Goal: Task Accomplishment & Management: Manage account settings

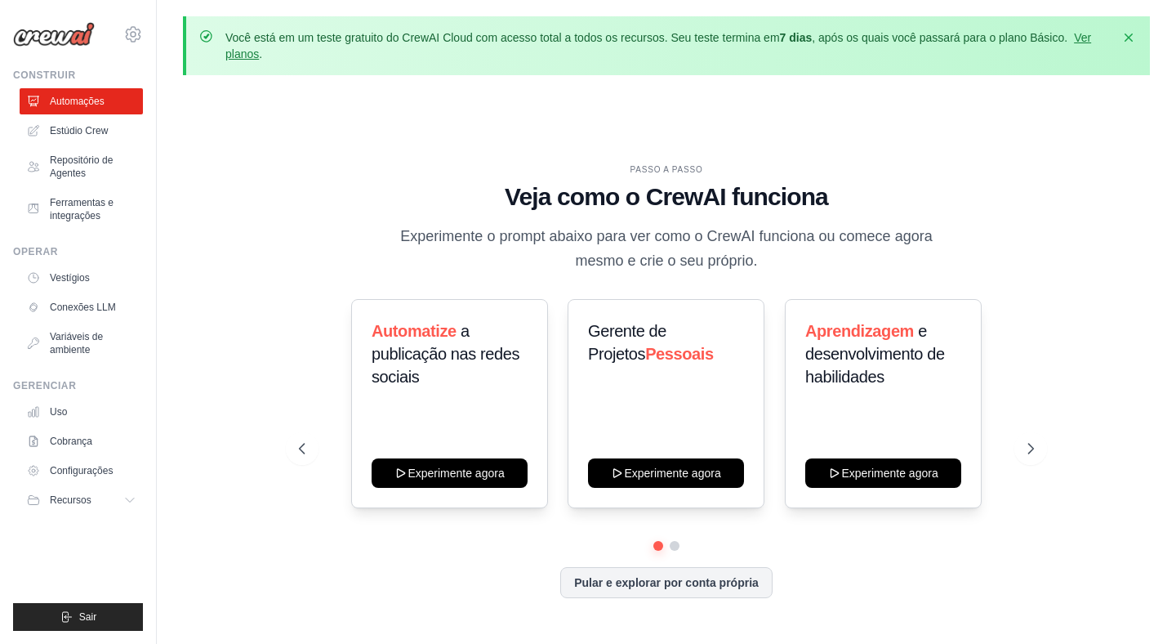
click at [396, 225] on p "Experimente o prompt abaixo para ver como o CrewAI funciona ou comece agora mes…" at bounding box center [666, 249] width 549 height 48
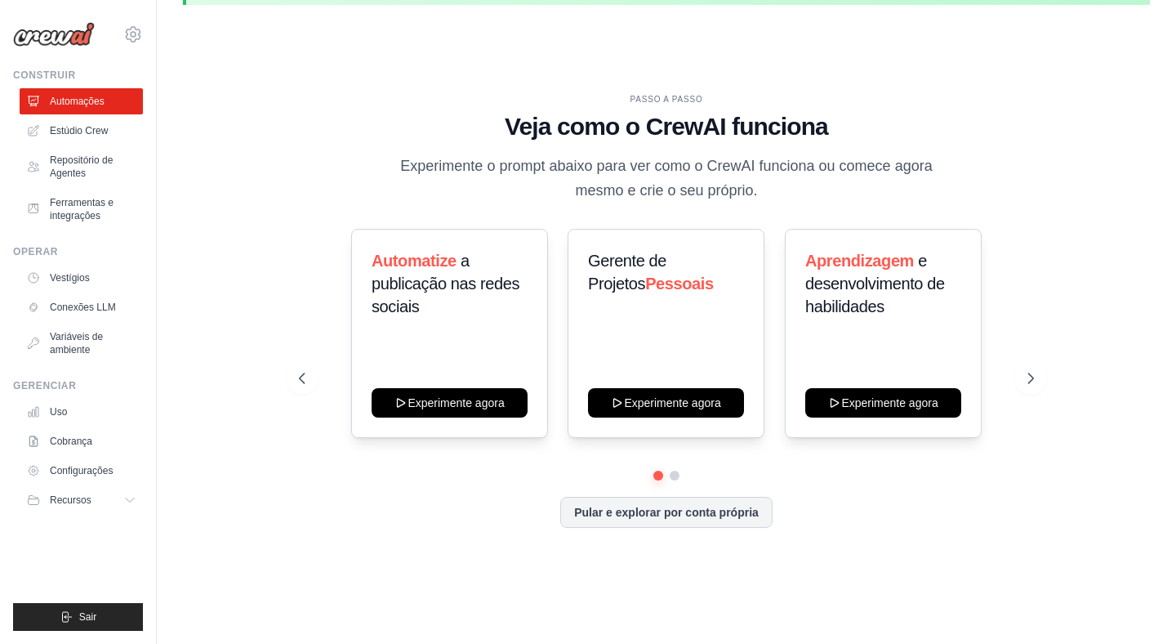
scroll to position [72, 0]
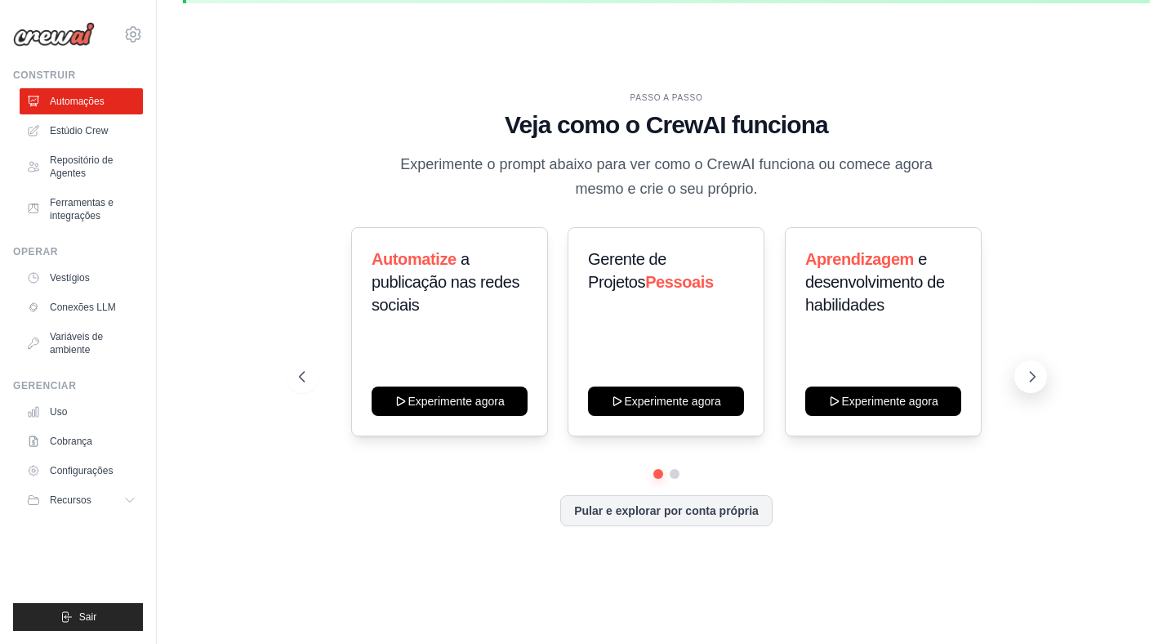
click at [1022, 379] on button at bounding box center [1030, 376] width 33 height 33
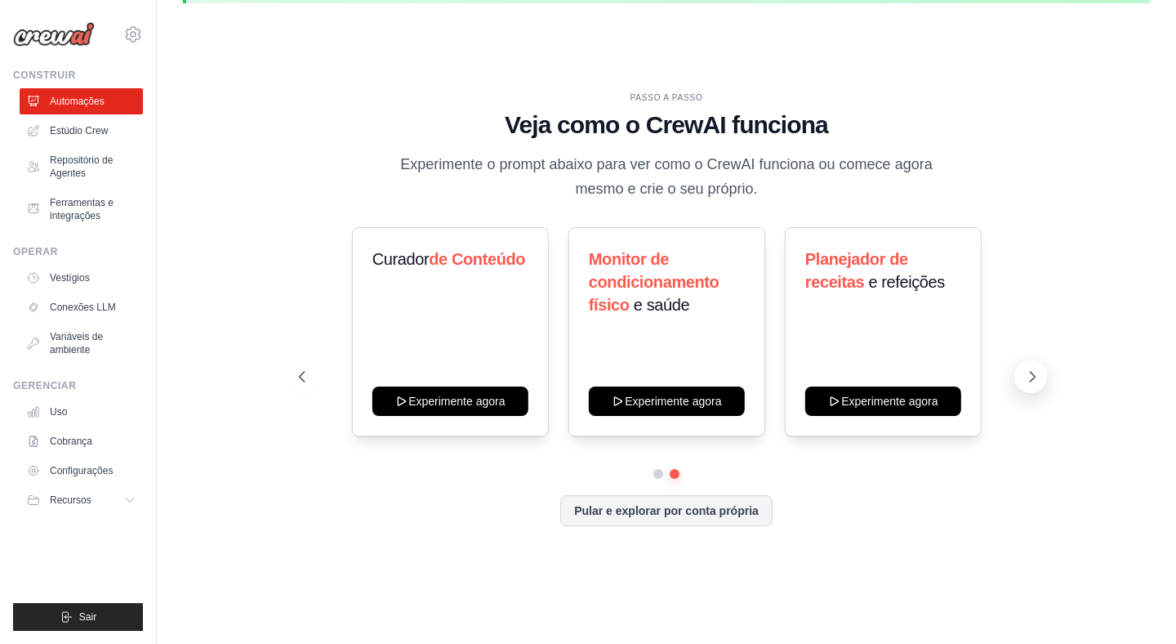
click at [1022, 379] on button at bounding box center [1030, 376] width 33 height 33
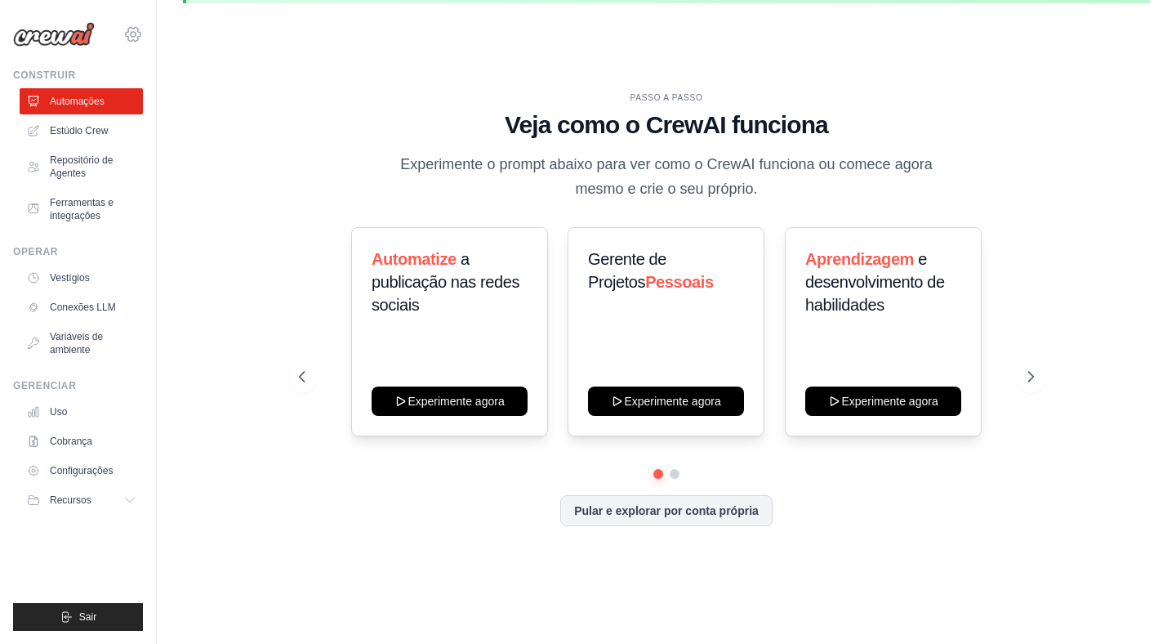
click at [132, 29] on icon at bounding box center [133, 34] width 15 height 14
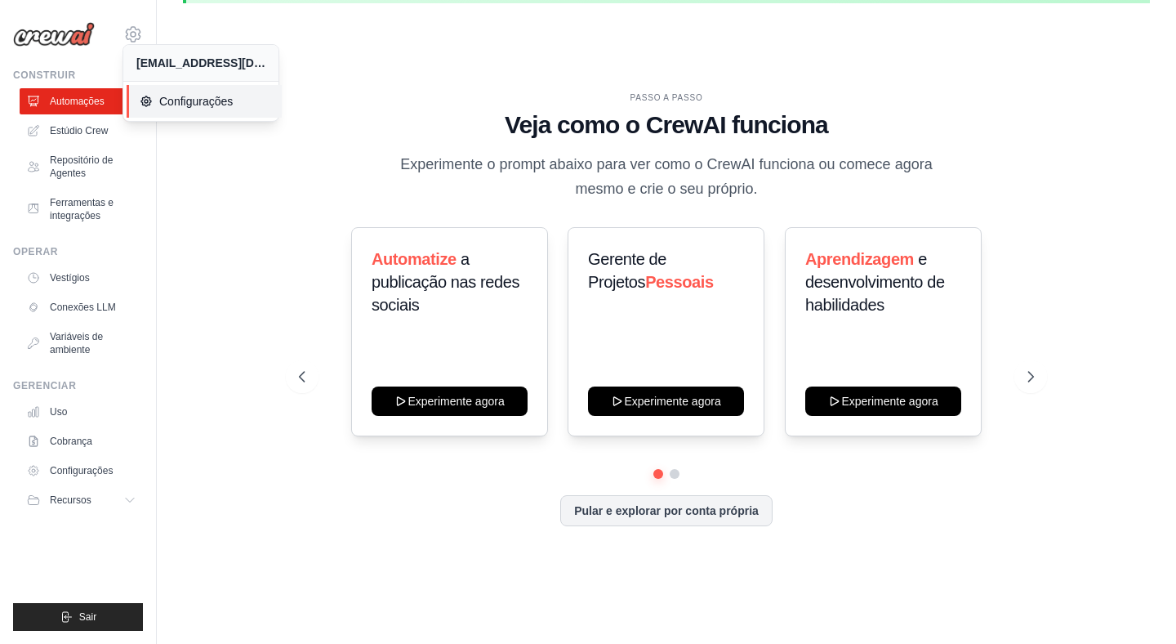
click at [173, 100] on font "Configurações" at bounding box center [196, 101] width 74 height 13
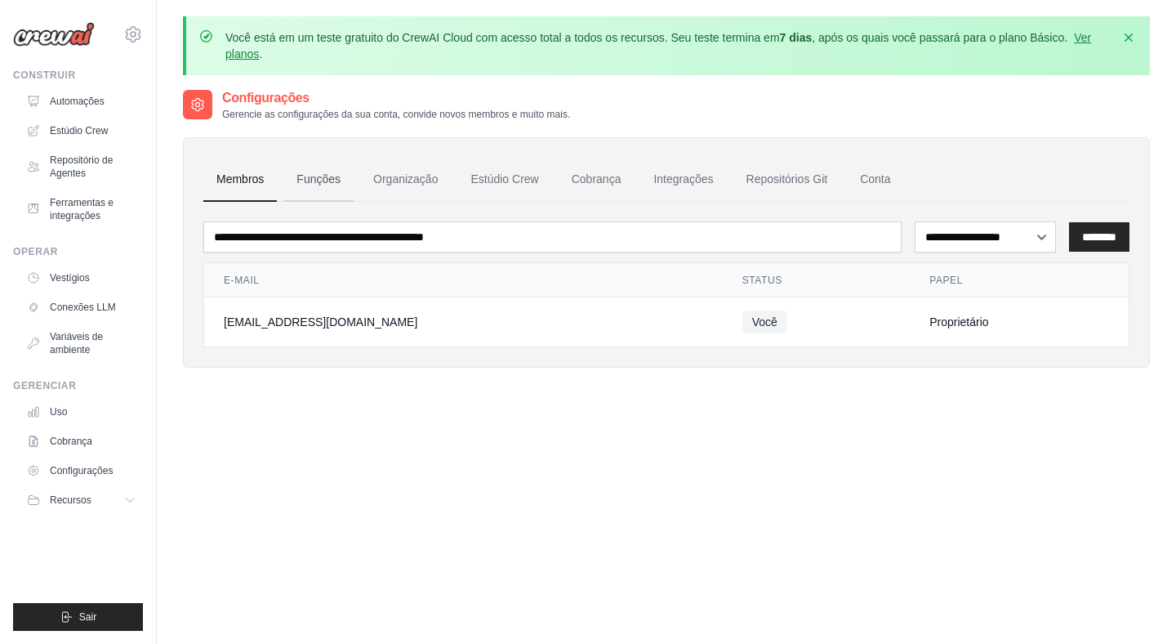
click at [327, 174] on font "Funções" at bounding box center [318, 178] width 44 height 13
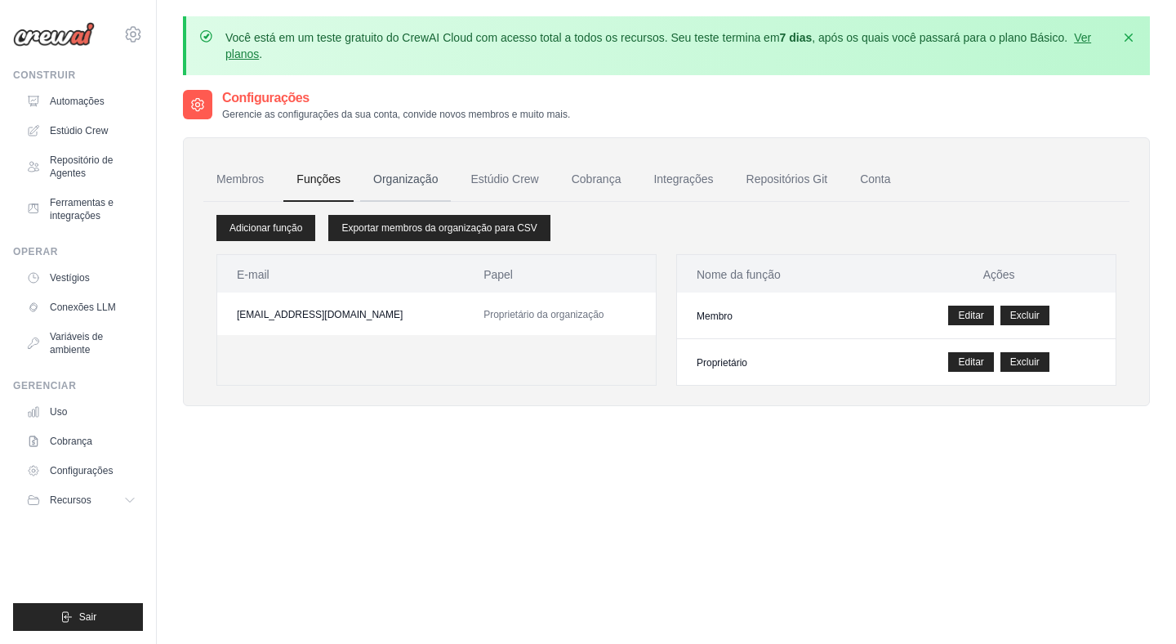
click at [388, 168] on link "Organização" at bounding box center [405, 180] width 91 height 44
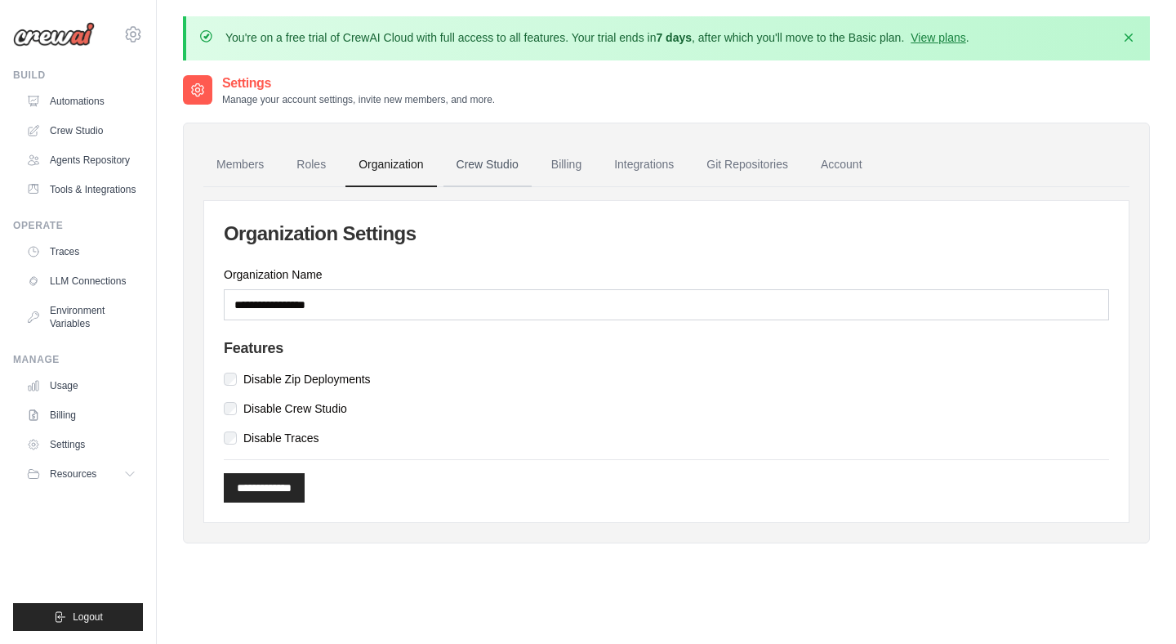
click at [497, 167] on link "Crew Studio" at bounding box center [487, 165] width 88 height 44
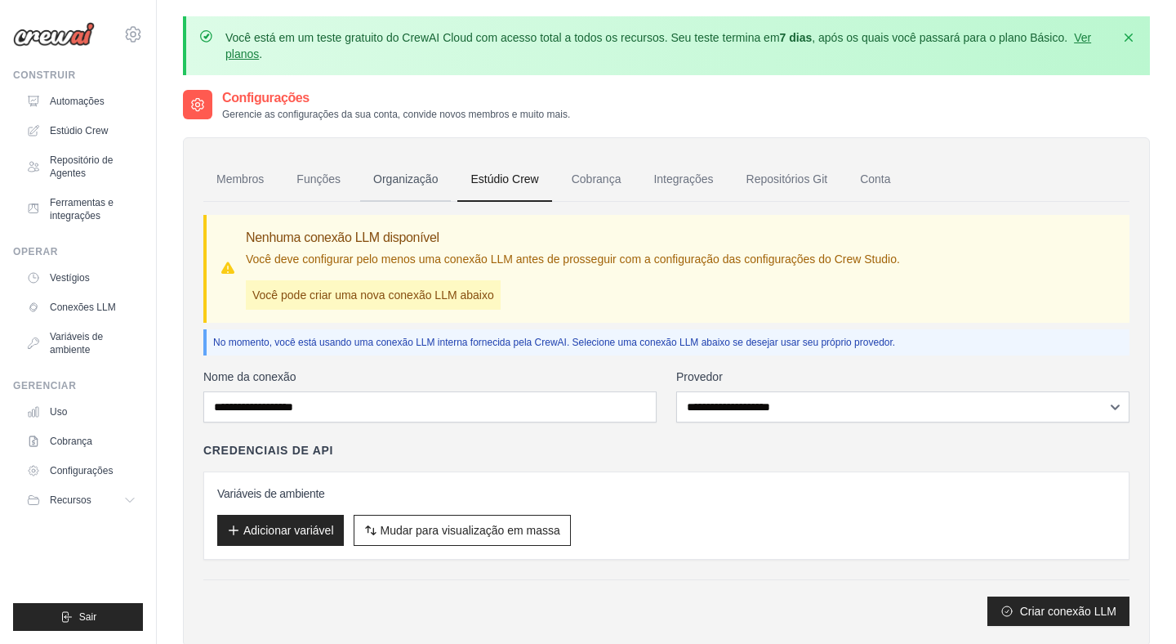
click at [394, 179] on font "Organização" at bounding box center [405, 178] width 65 height 13
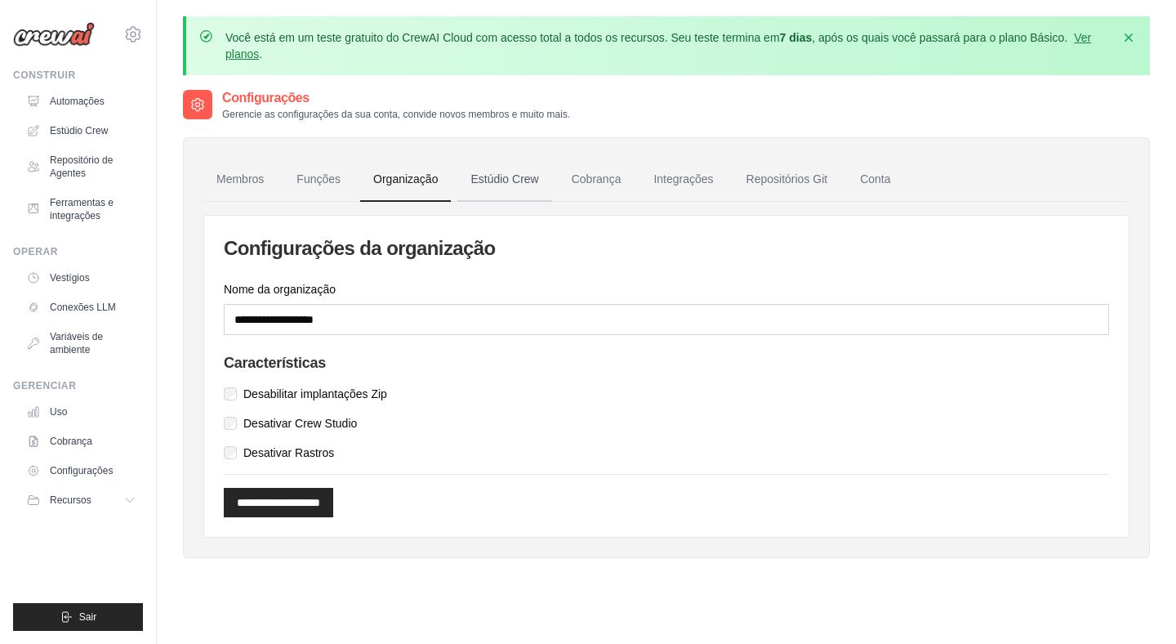
click at [479, 183] on font "Estúdio Crew" at bounding box center [504, 178] width 68 height 13
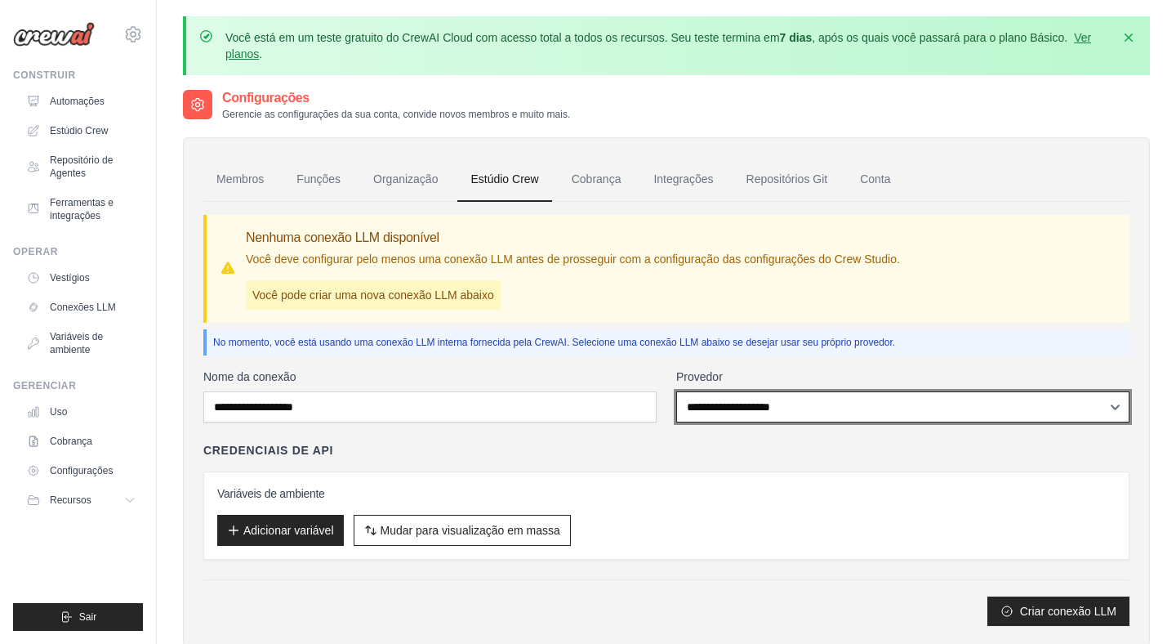
click at [803, 403] on select "**********" at bounding box center [902, 406] width 453 height 31
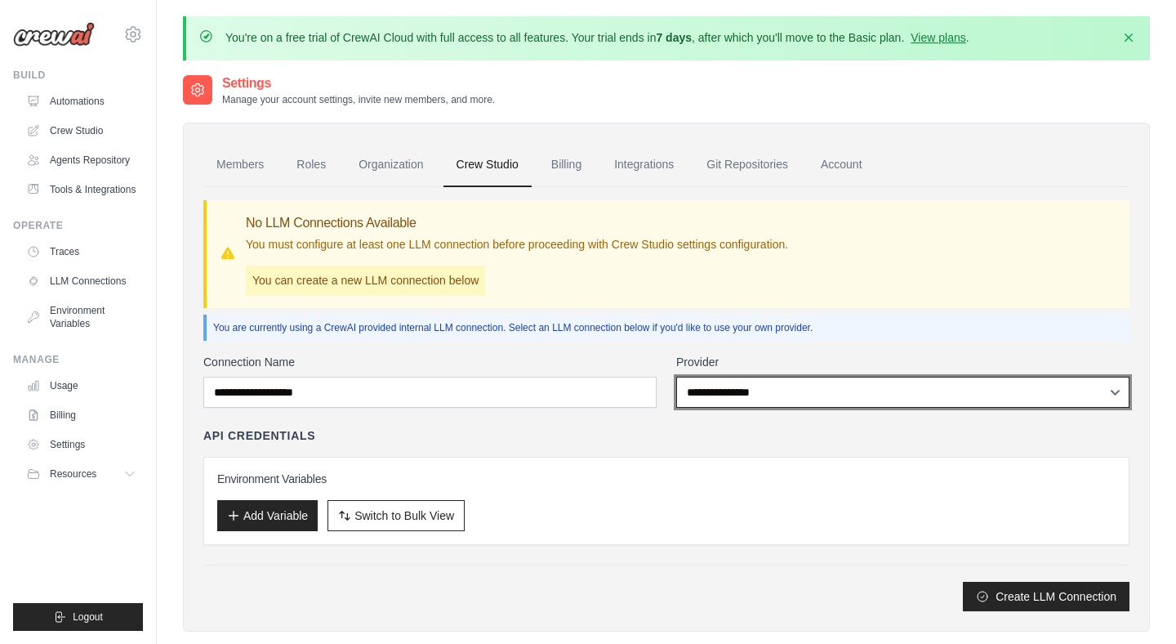
click at [729, 386] on select "**********" at bounding box center [902, 392] width 453 height 31
select select "*****"
click at [676, 377] on select "**********" at bounding box center [902, 392] width 453 height 31
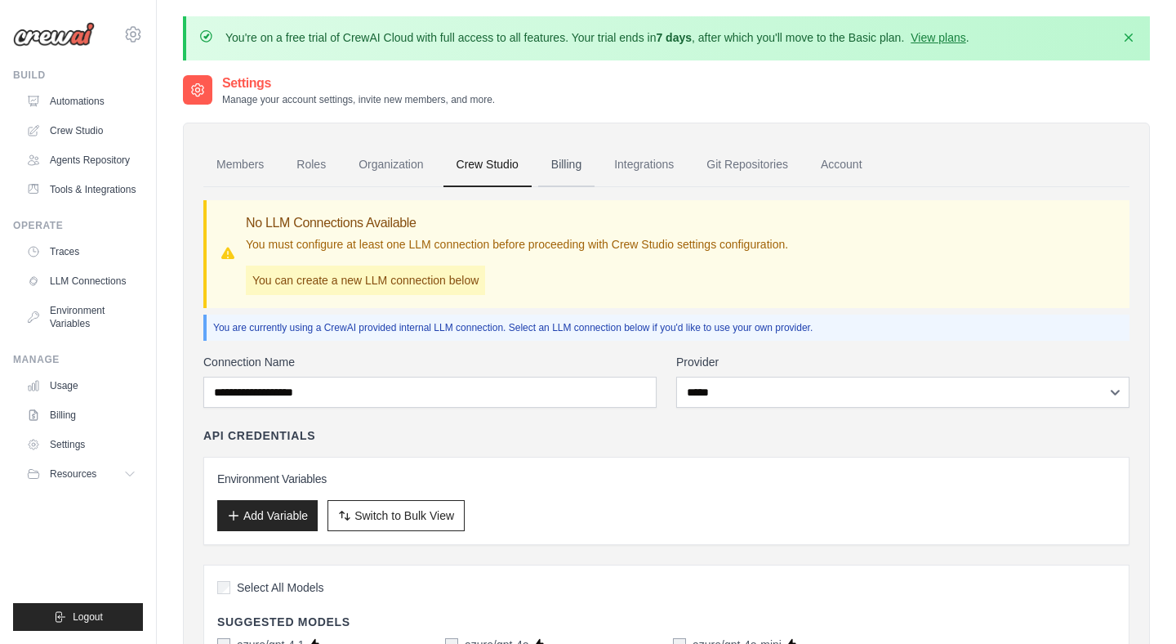
click at [552, 167] on link "Billing" at bounding box center [566, 165] width 56 height 44
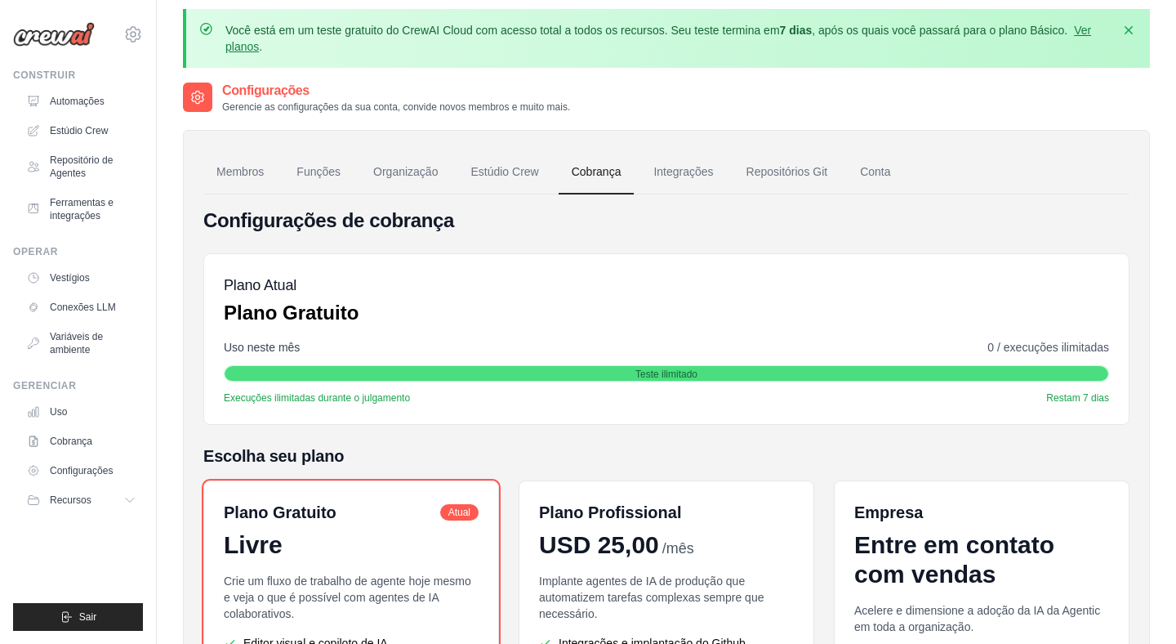
scroll to position [6, 0]
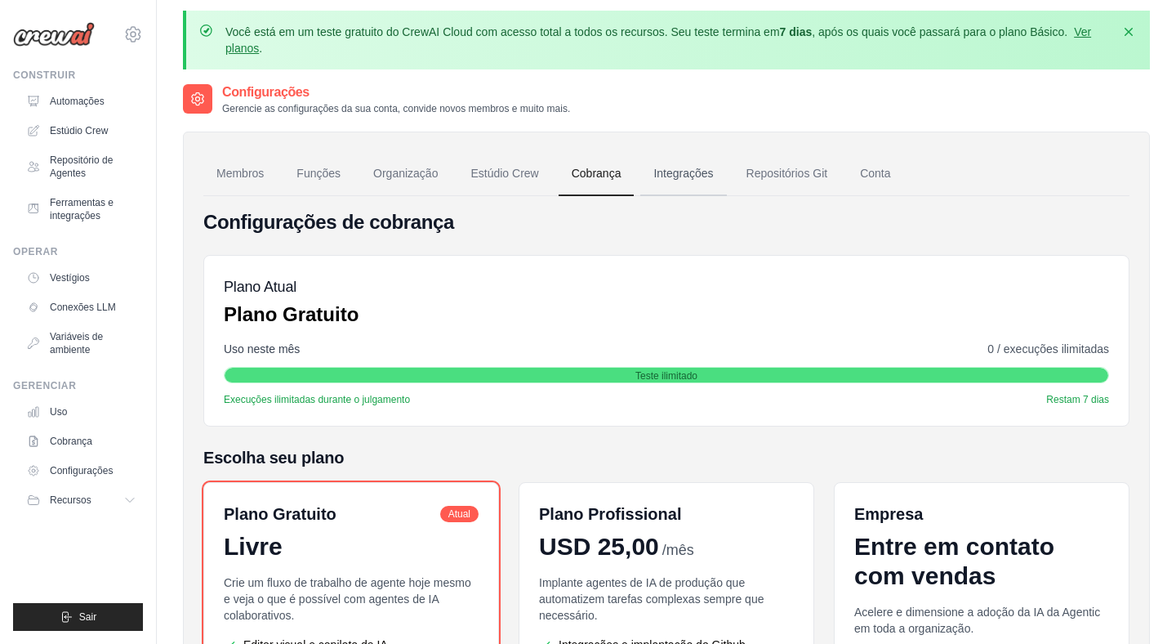
click at [669, 163] on link "Integrações" at bounding box center [683, 174] width 86 height 44
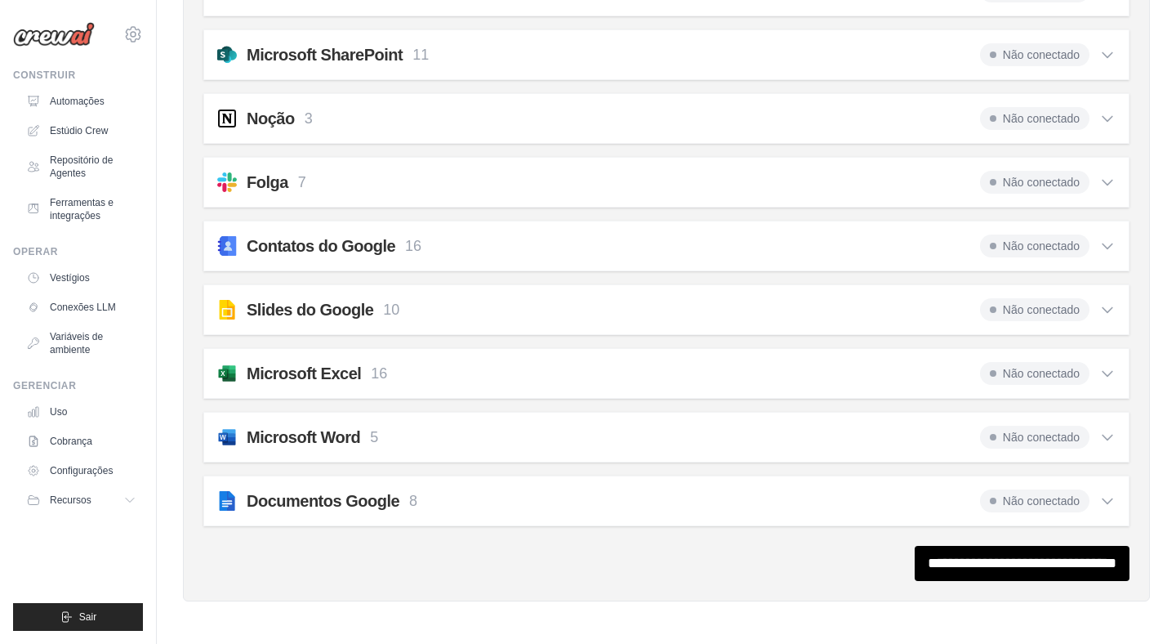
scroll to position [1346, 0]
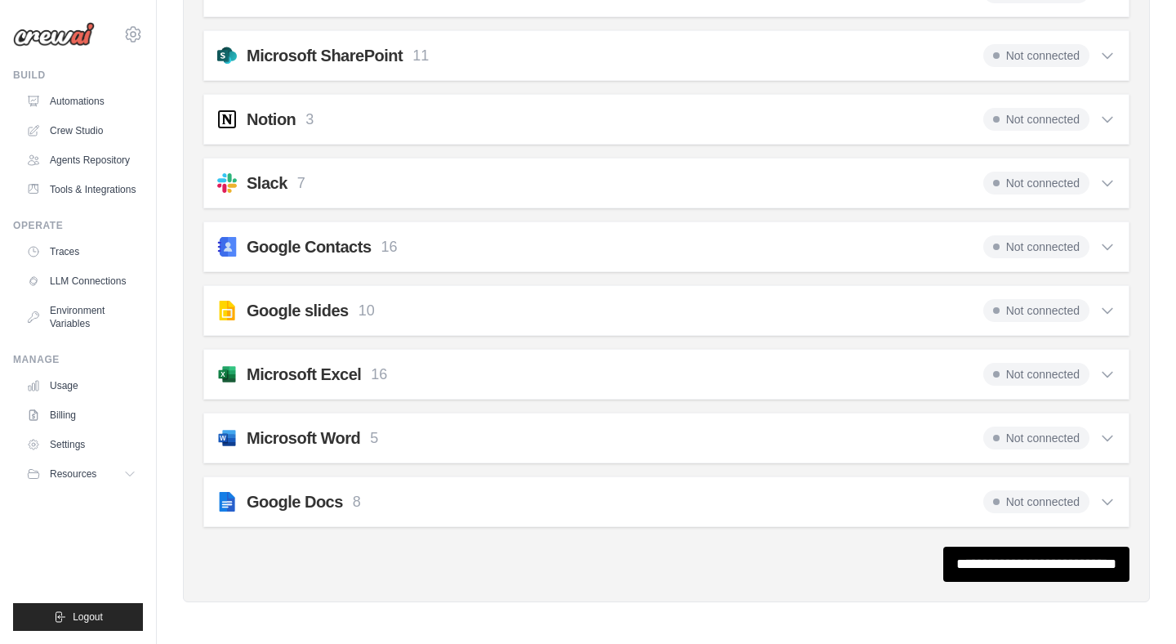
scroll to position [0, 0]
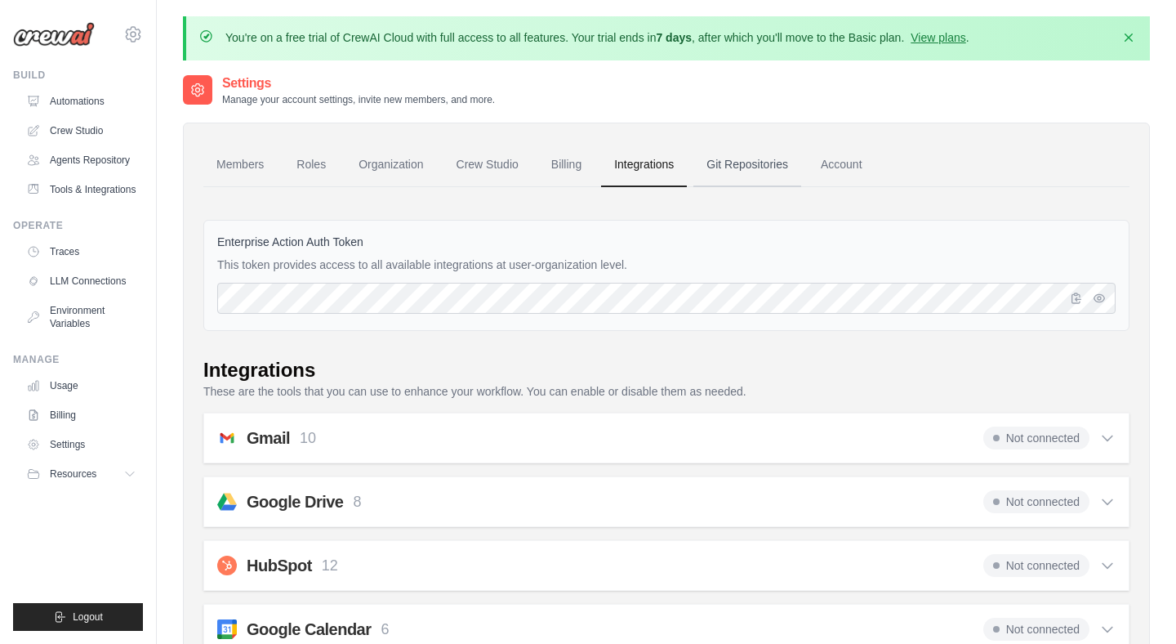
click at [759, 174] on link "Git Repositories" at bounding box center [747, 165] width 108 height 44
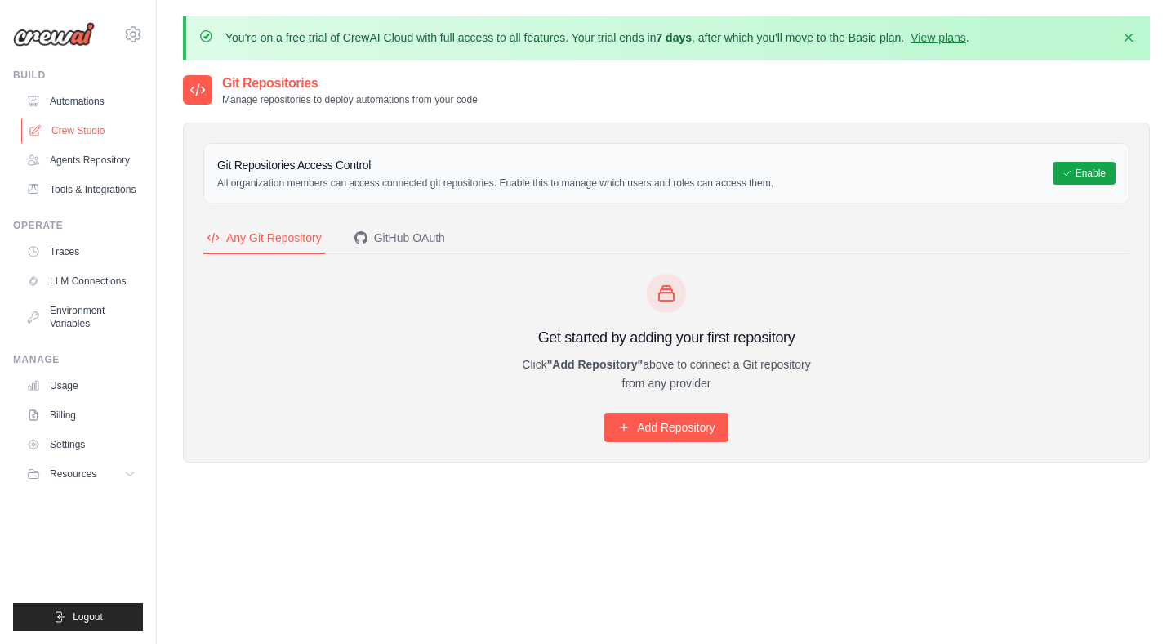
click at [87, 136] on link "Crew Studio" at bounding box center [82, 131] width 123 height 26
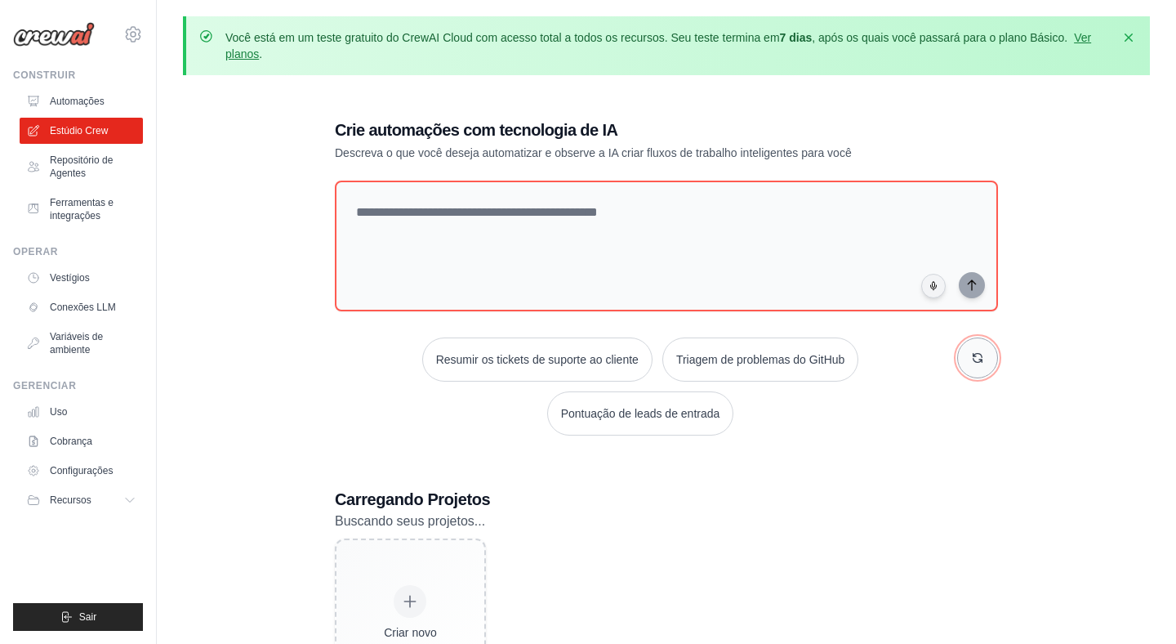
click at [972, 356] on icon "button" at bounding box center [977, 357] width 13 height 13
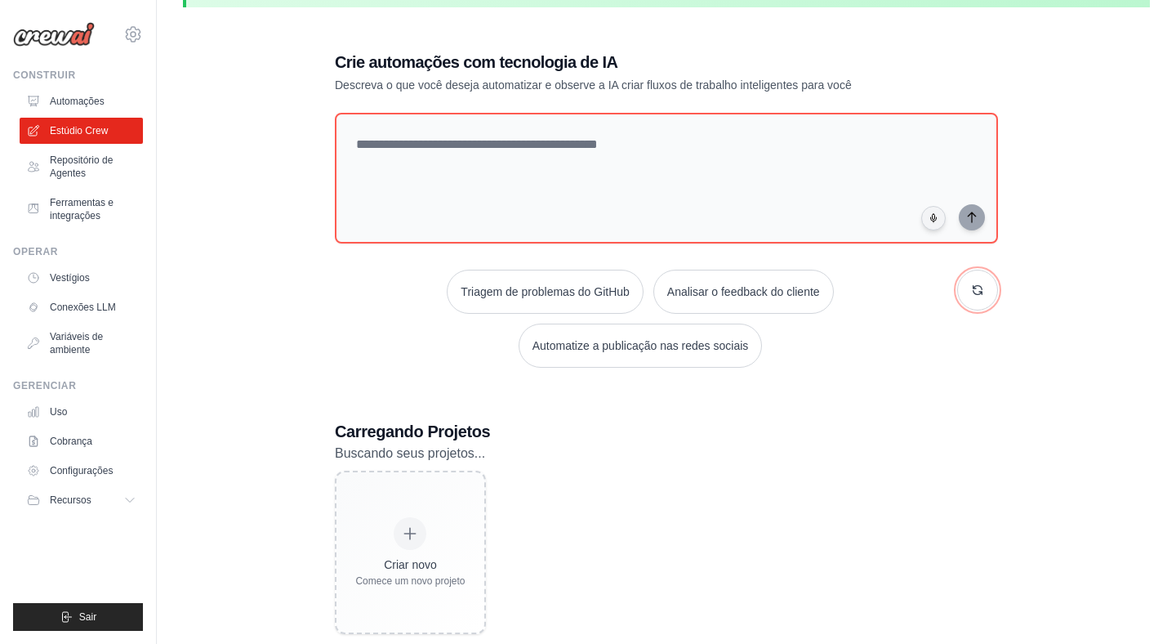
scroll to position [105, 0]
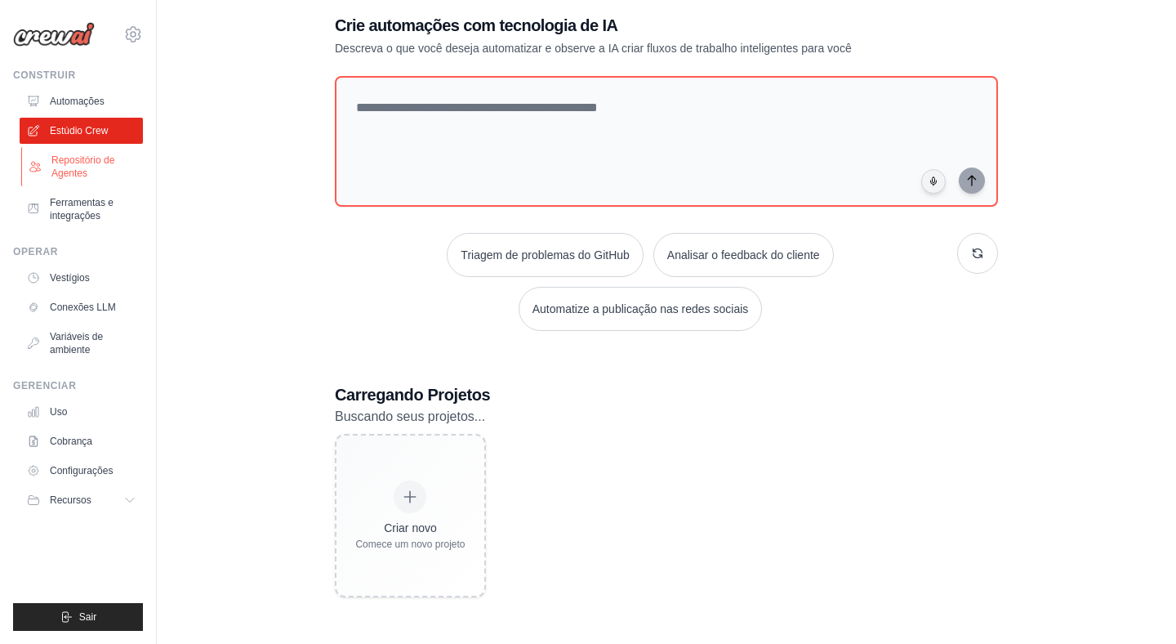
click at [102, 176] on font "Repositório de Agentes" at bounding box center [94, 167] width 87 height 26
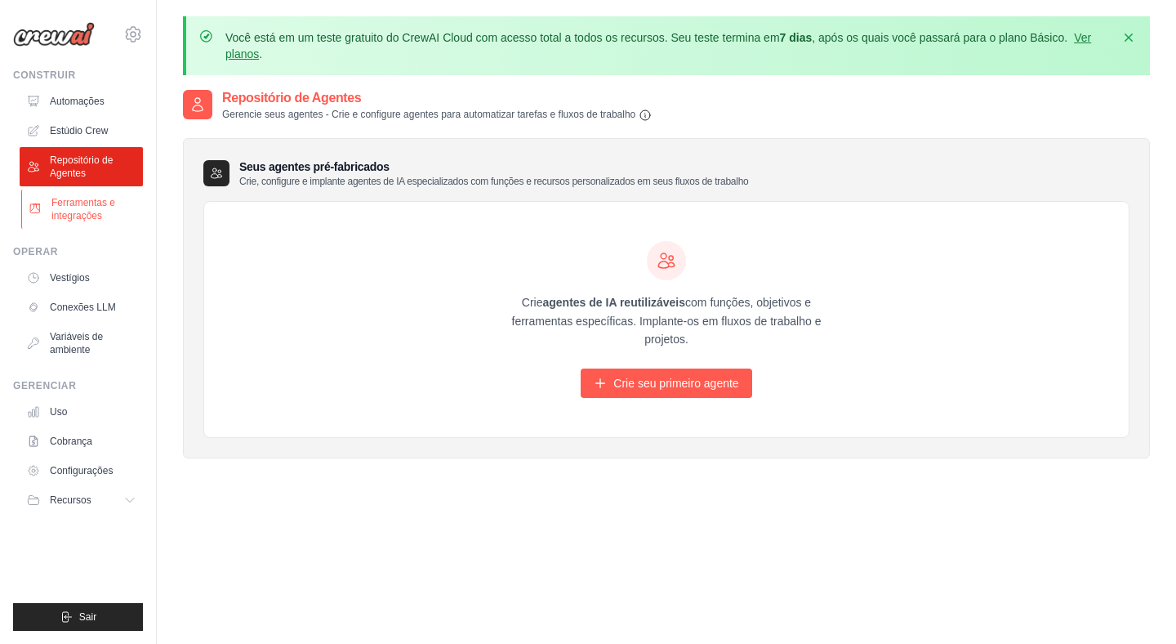
click at [66, 199] on font "Ferramentas e integrações" at bounding box center [83, 209] width 64 height 25
click at [84, 216] on font "Ferramentas e integrações" at bounding box center [83, 209] width 64 height 25
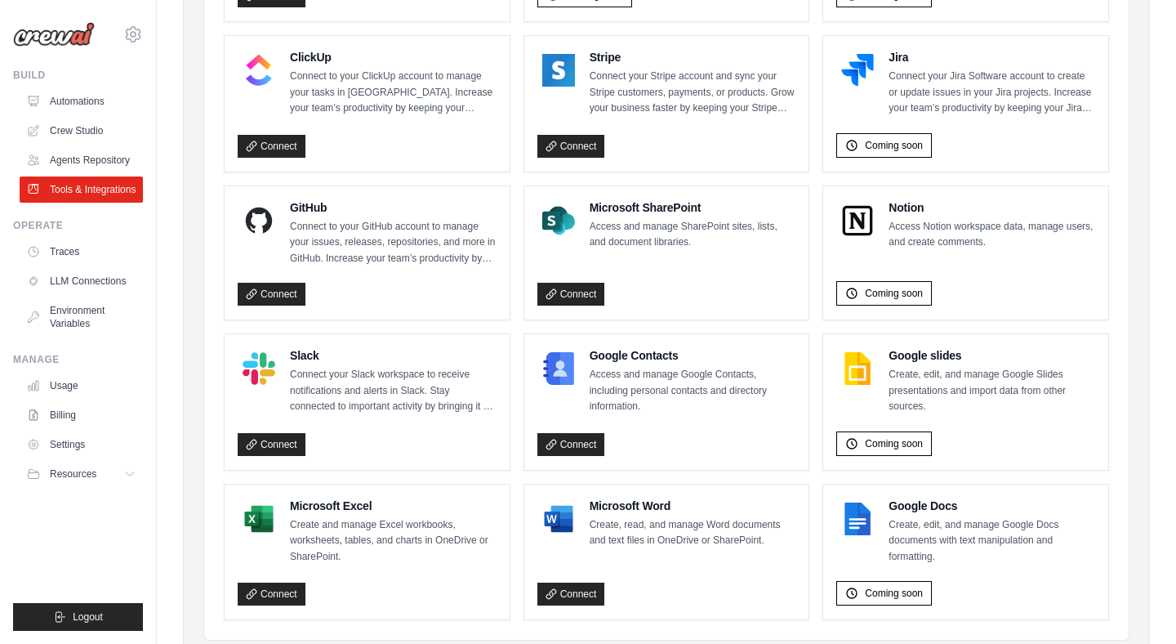
scroll to position [1022, 0]
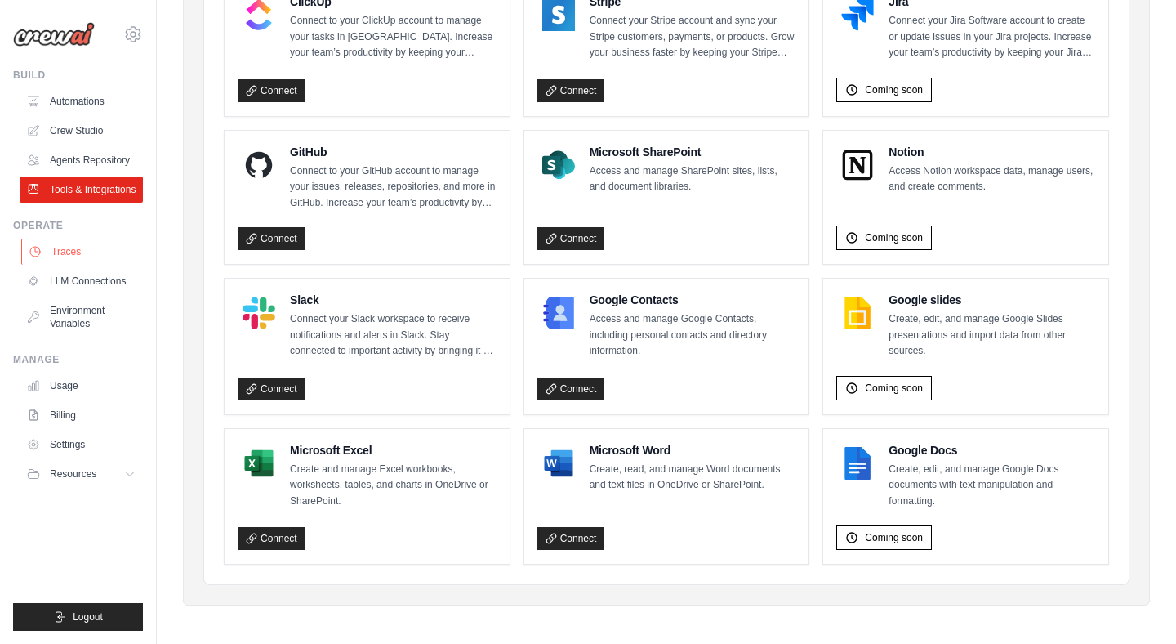
click at [100, 248] on link "Traces" at bounding box center [82, 251] width 123 height 26
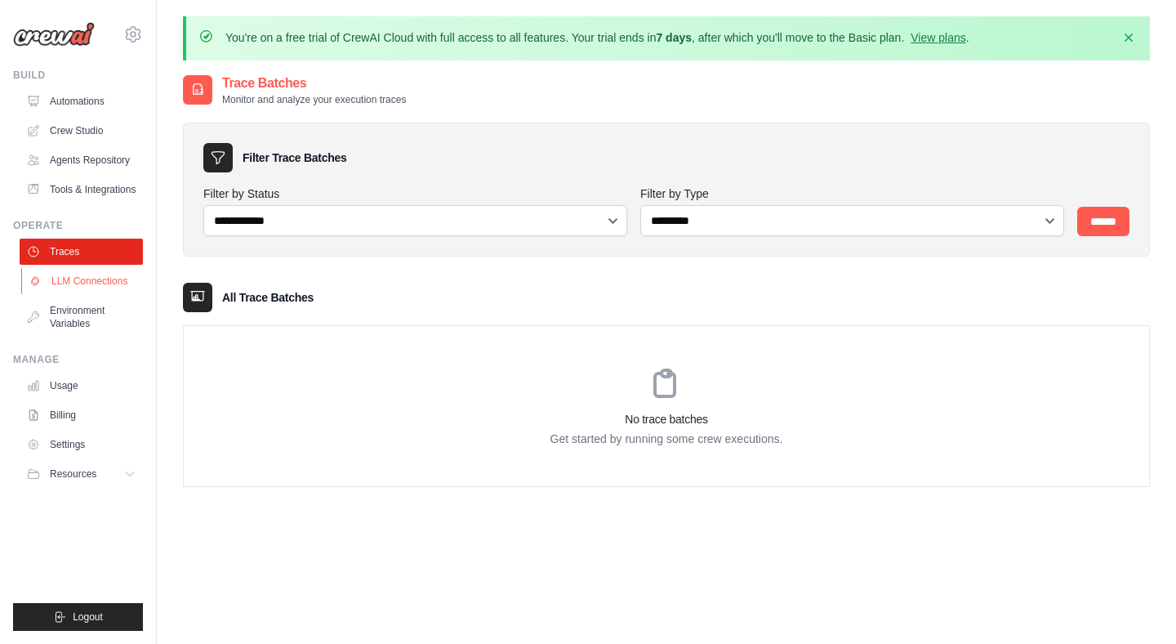
click at [107, 290] on link "LLM Connections" at bounding box center [82, 281] width 123 height 26
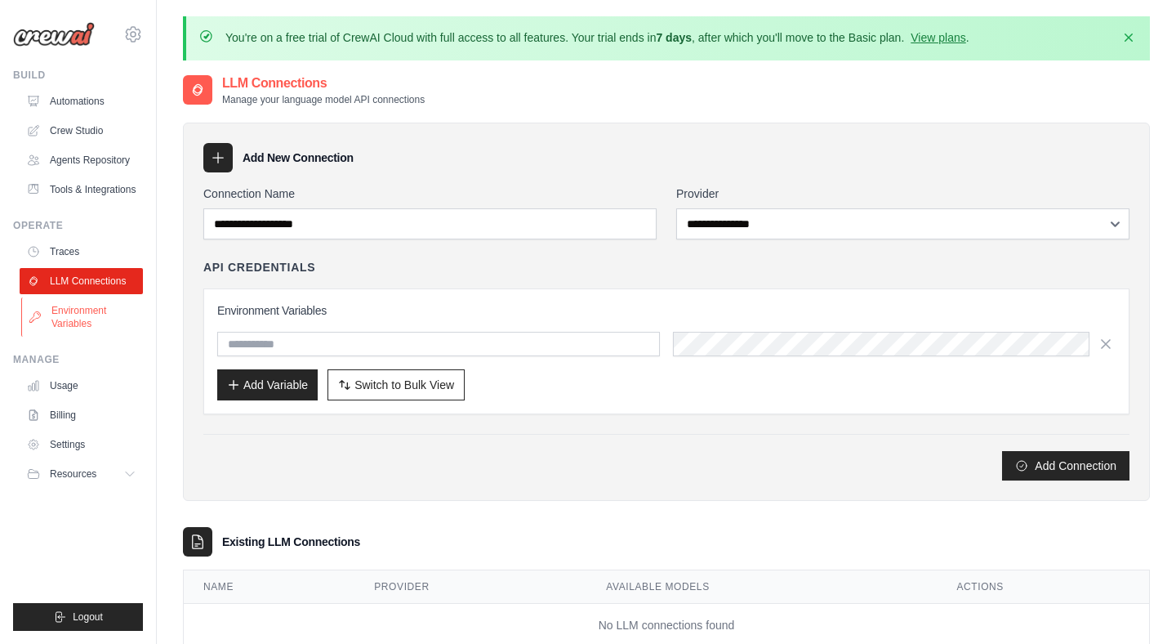
click at [96, 311] on link "Environment Variables" at bounding box center [82, 316] width 123 height 39
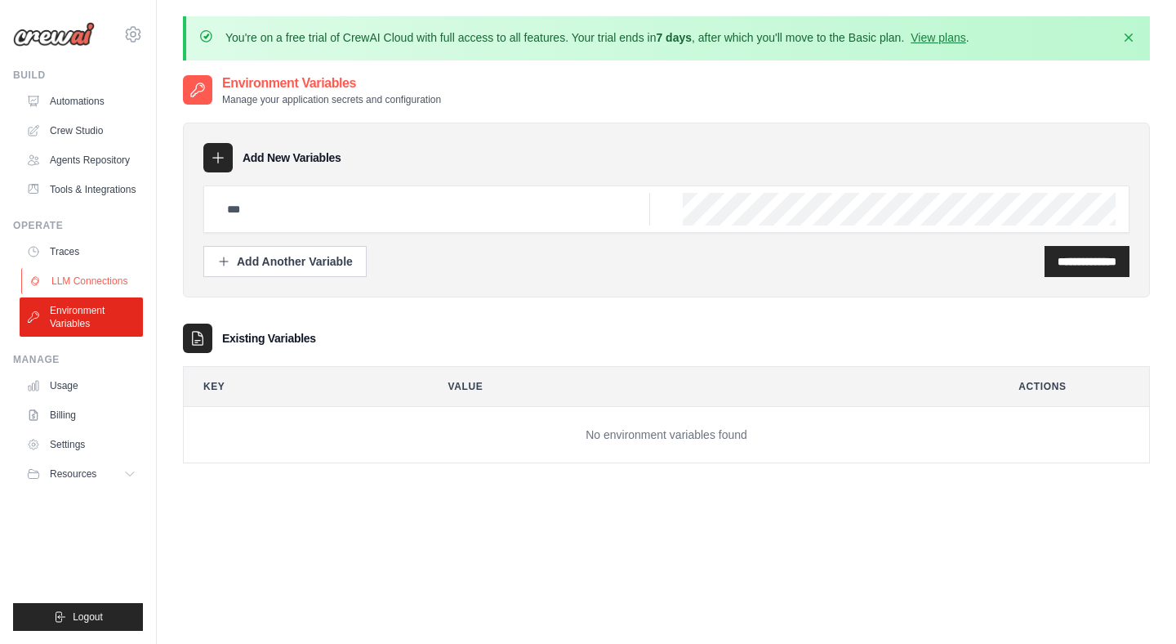
click at [89, 273] on link "LLM Connections" at bounding box center [82, 281] width 123 height 26
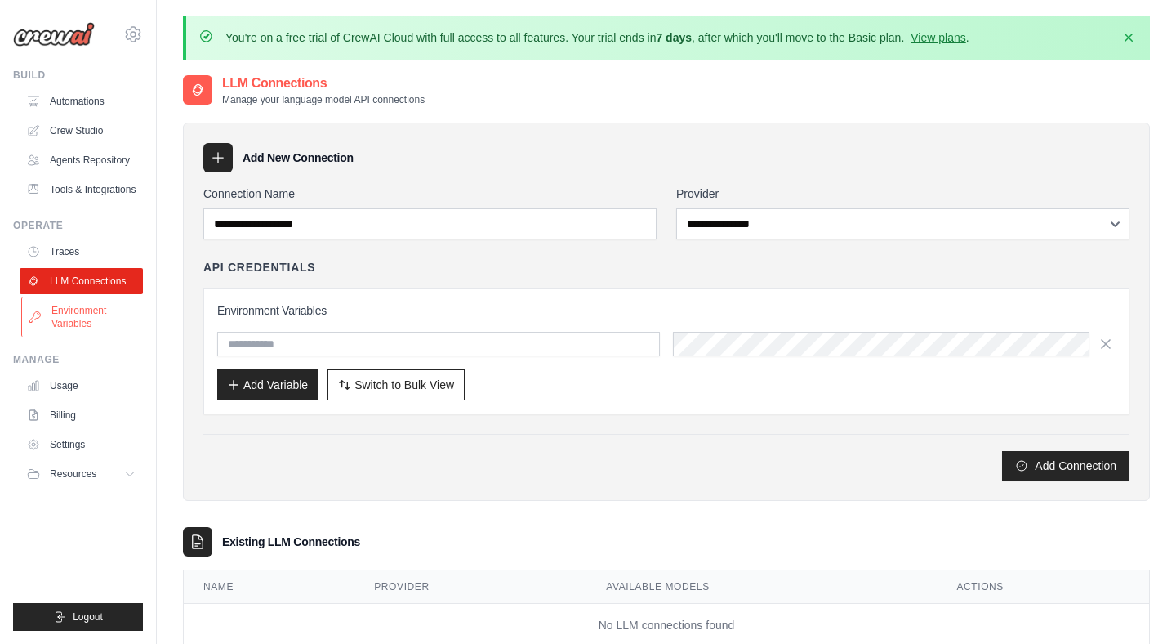
click at [72, 309] on link "Environment Variables" at bounding box center [82, 316] width 123 height 39
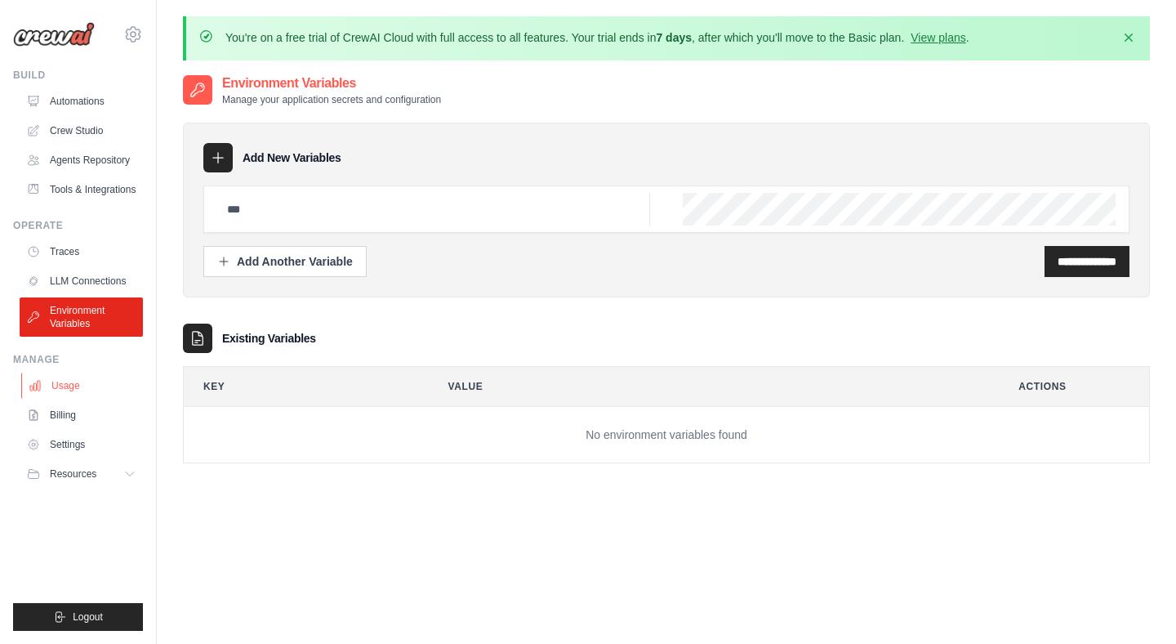
click at [47, 394] on link "Usage" at bounding box center [82, 385] width 123 height 26
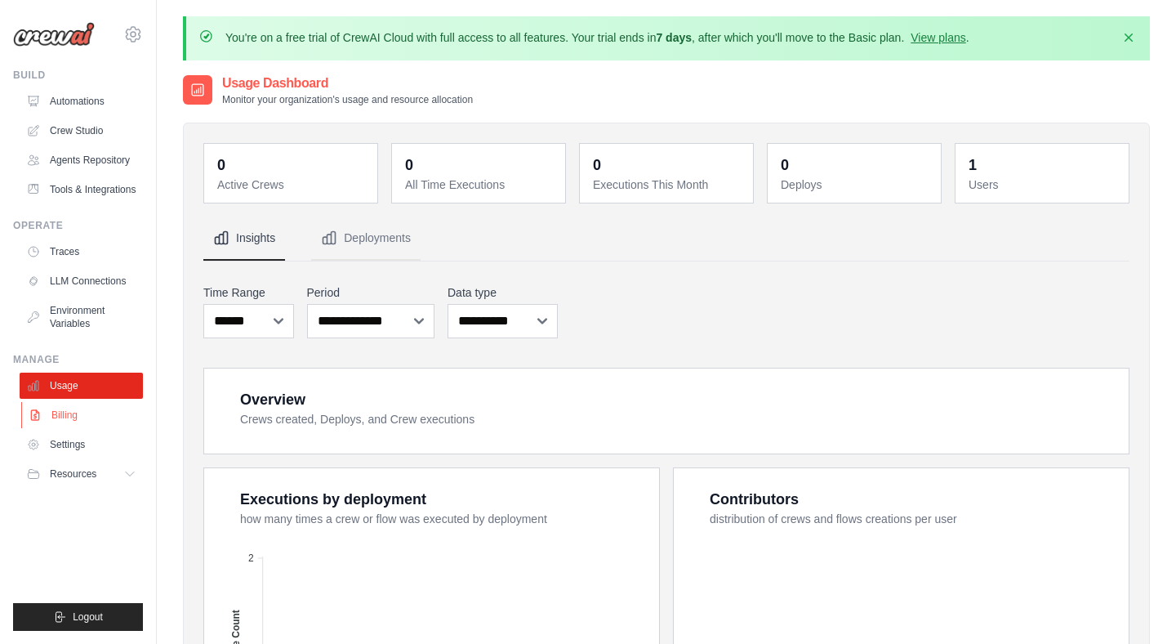
click at [60, 424] on link "Billing" at bounding box center [82, 415] width 123 height 26
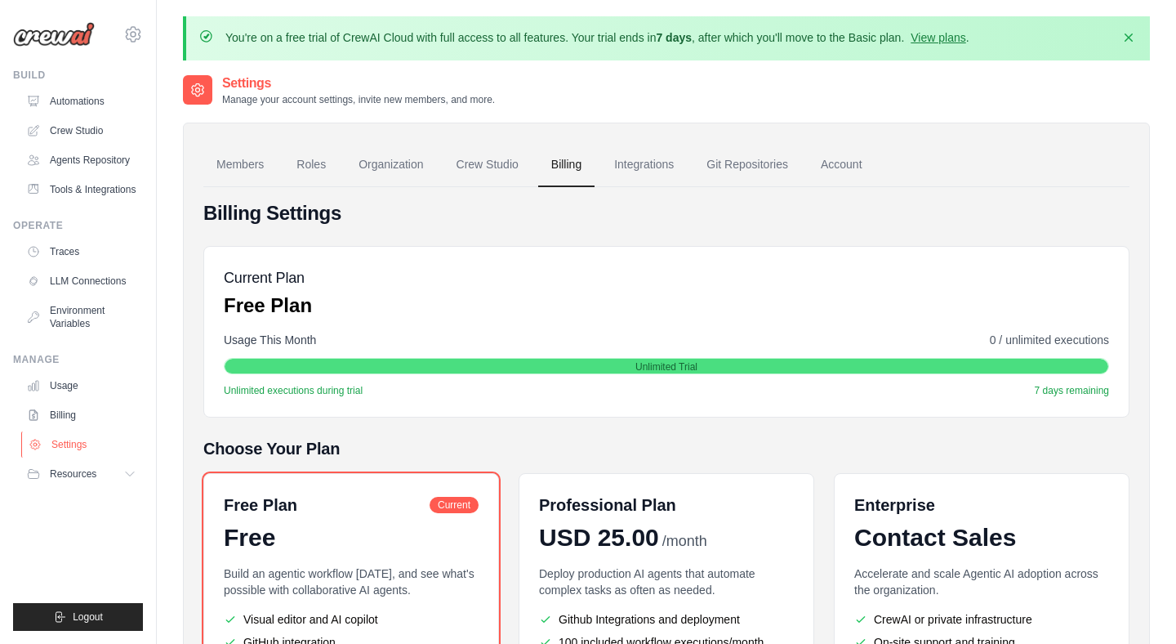
click at [69, 443] on link "Settings" at bounding box center [82, 444] width 123 height 26
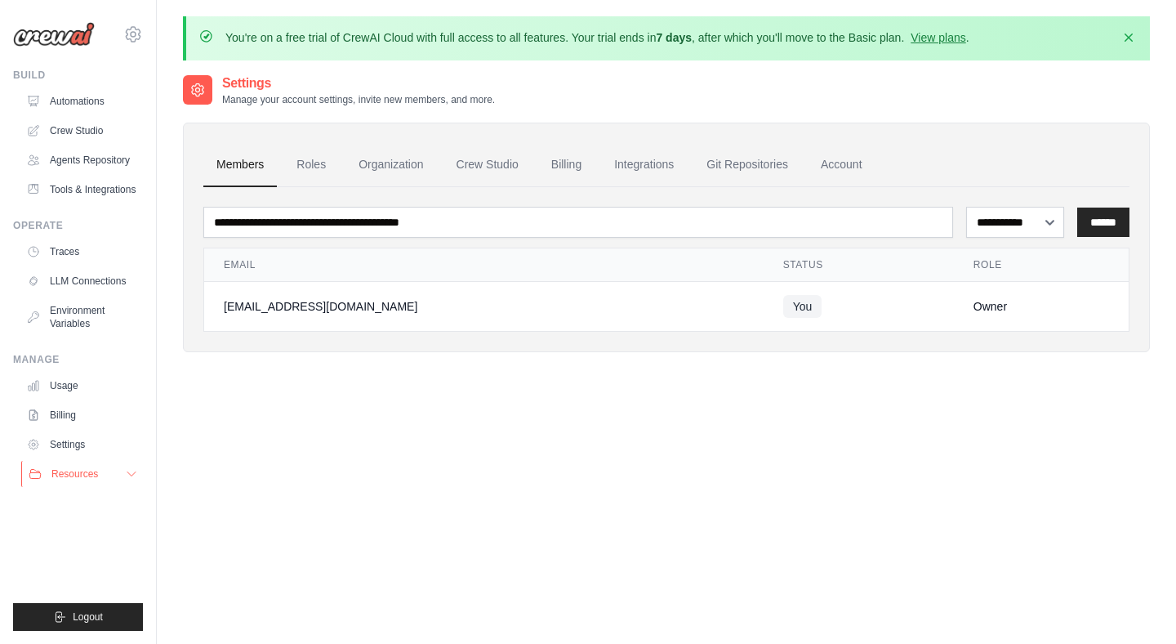
click at [69, 465] on button "Resources" at bounding box center [82, 474] width 123 height 26
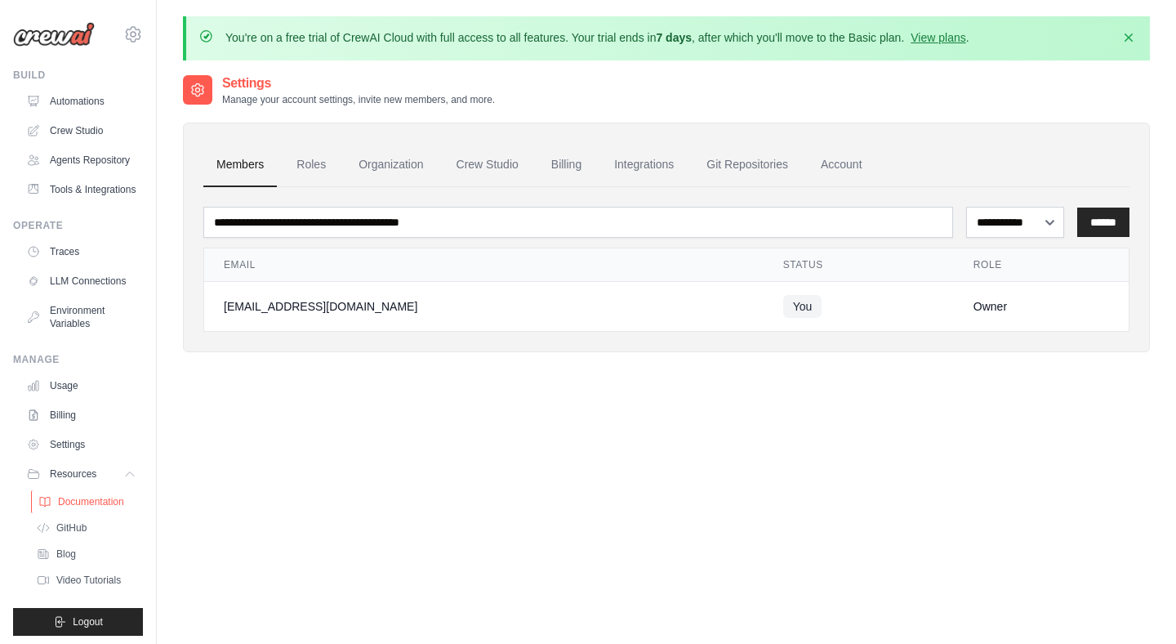
click at [78, 495] on span "Documentation" at bounding box center [91, 501] width 66 height 13
click at [512, 9] on main "You're on a free trial of CrewAI Cloud with full access to all features. Your t…" at bounding box center [666, 366] width 1019 height 733
